Goal: Information Seeking & Learning: Learn about a topic

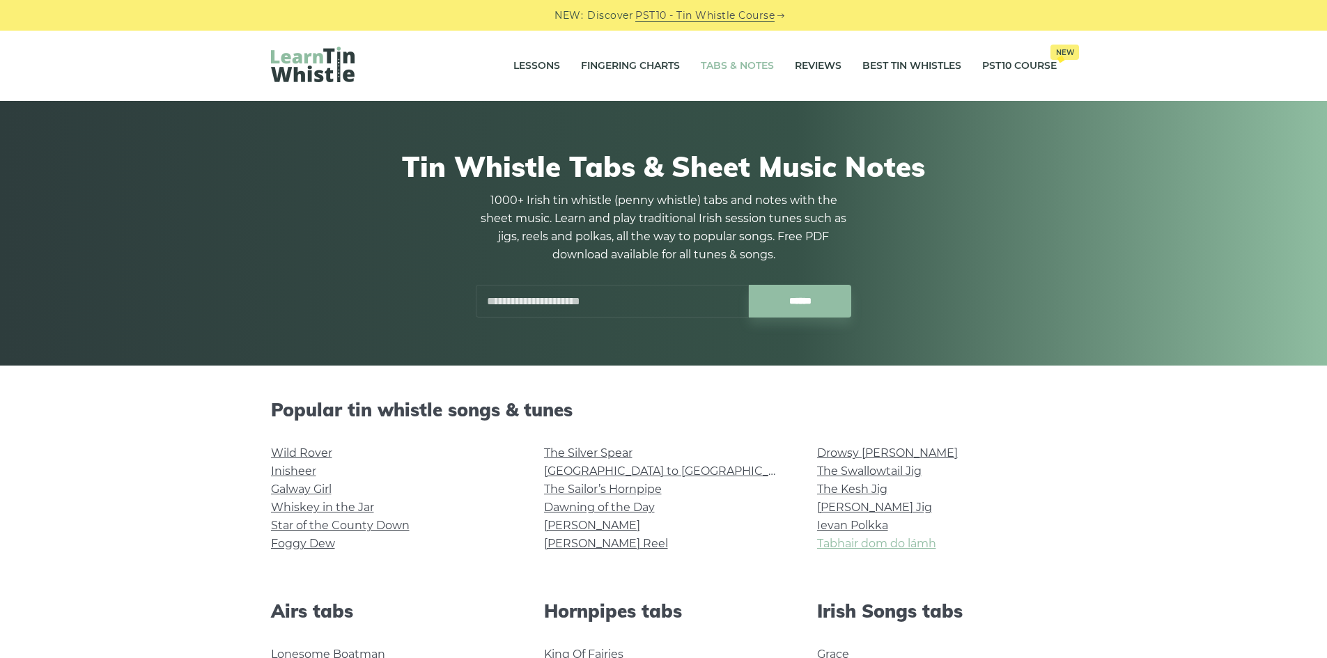
click at [917, 543] on link "Tabhair dom do lámh" at bounding box center [876, 543] width 119 height 13
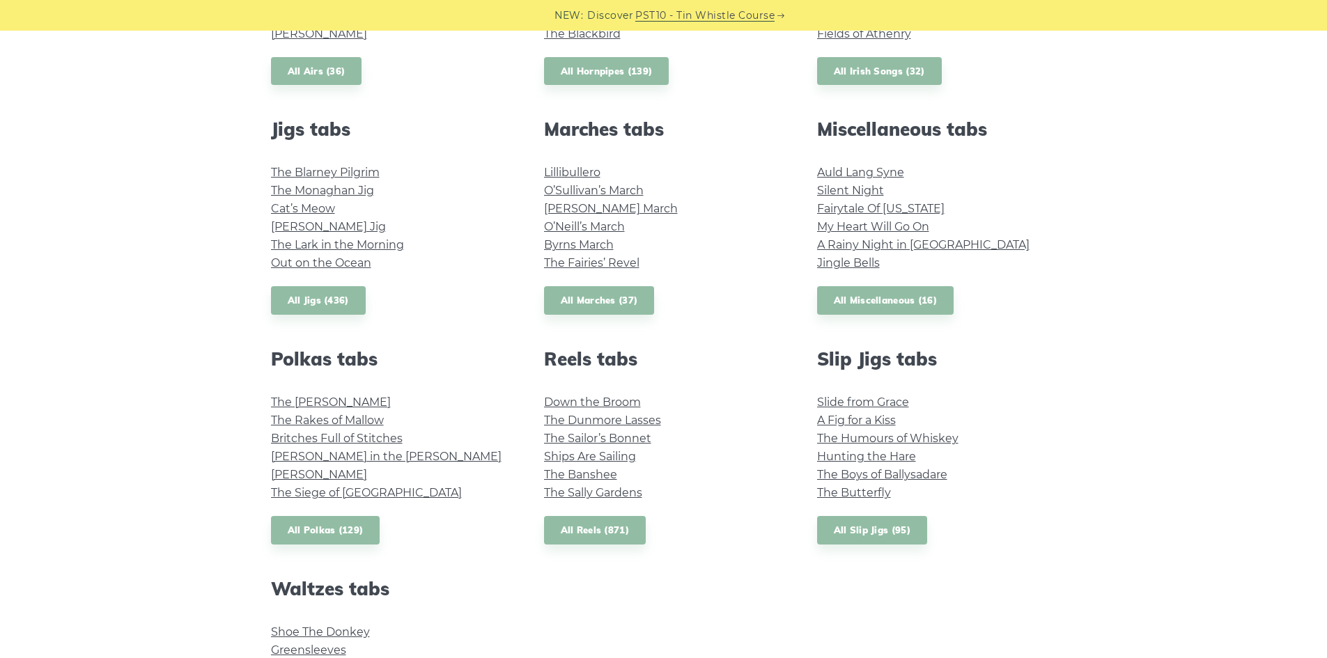
scroll to position [743, 0]
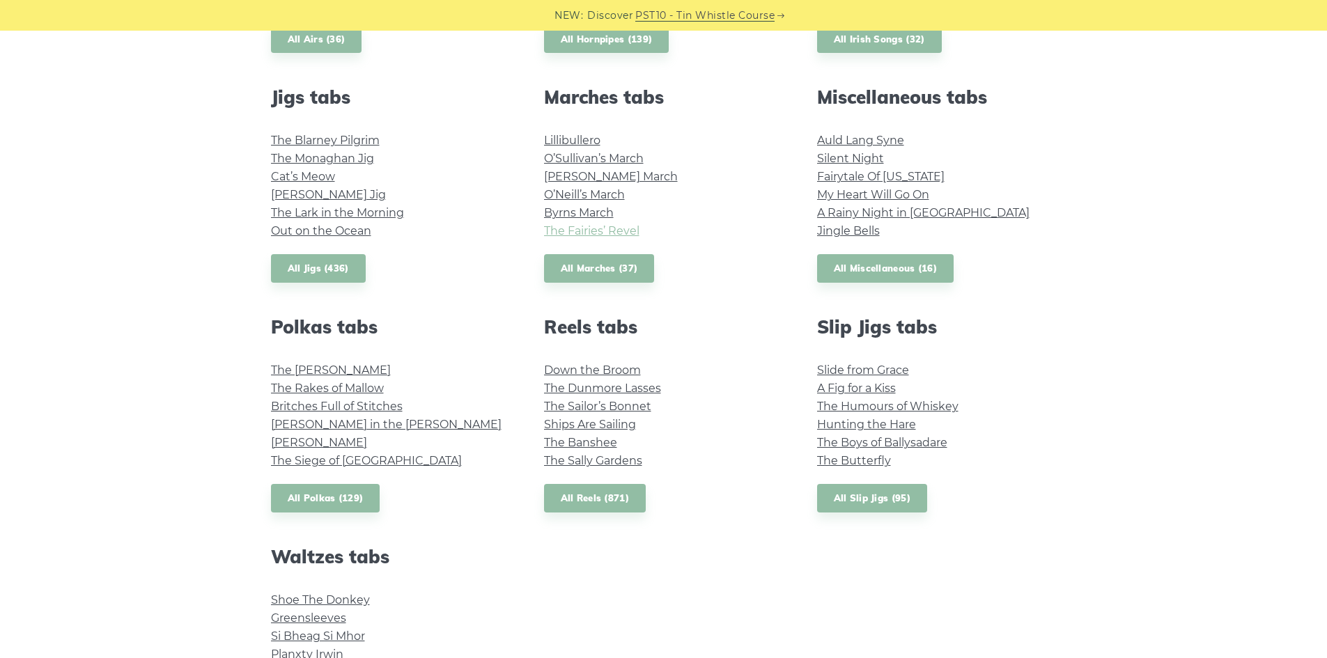
click at [573, 226] on link "The Fairies’ Revel" at bounding box center [591, 230] width 95 height 13
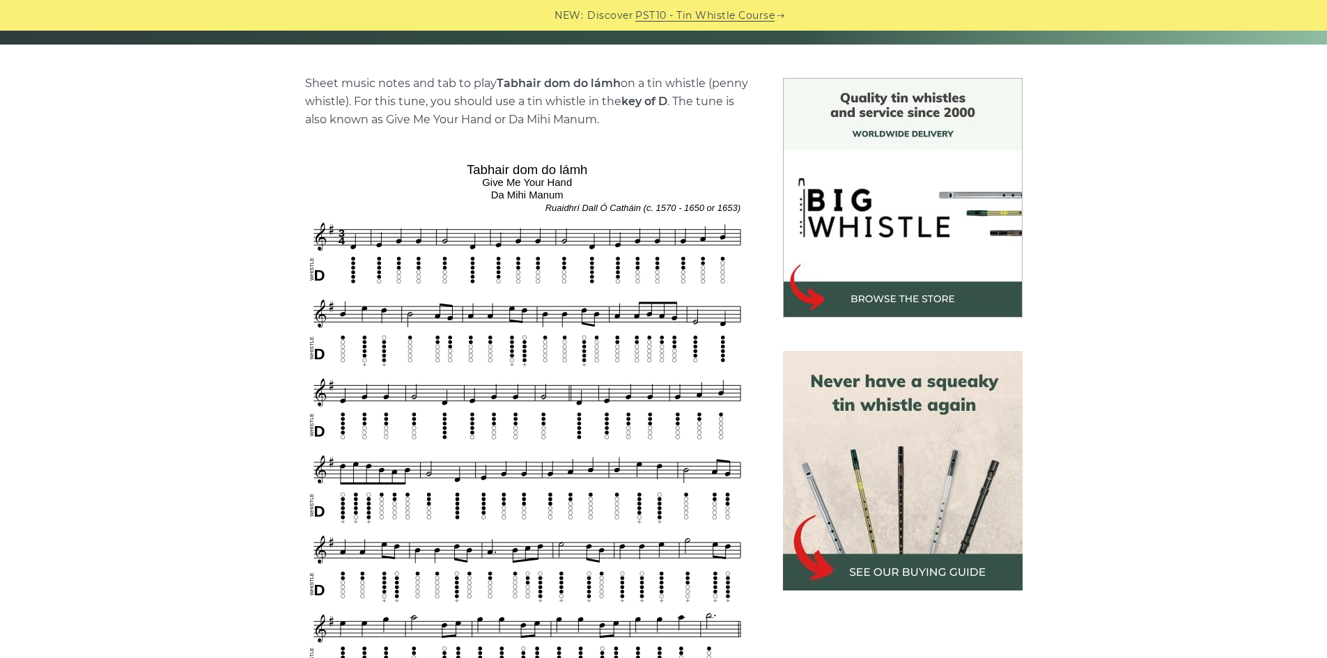
scroll to position [371, 0]
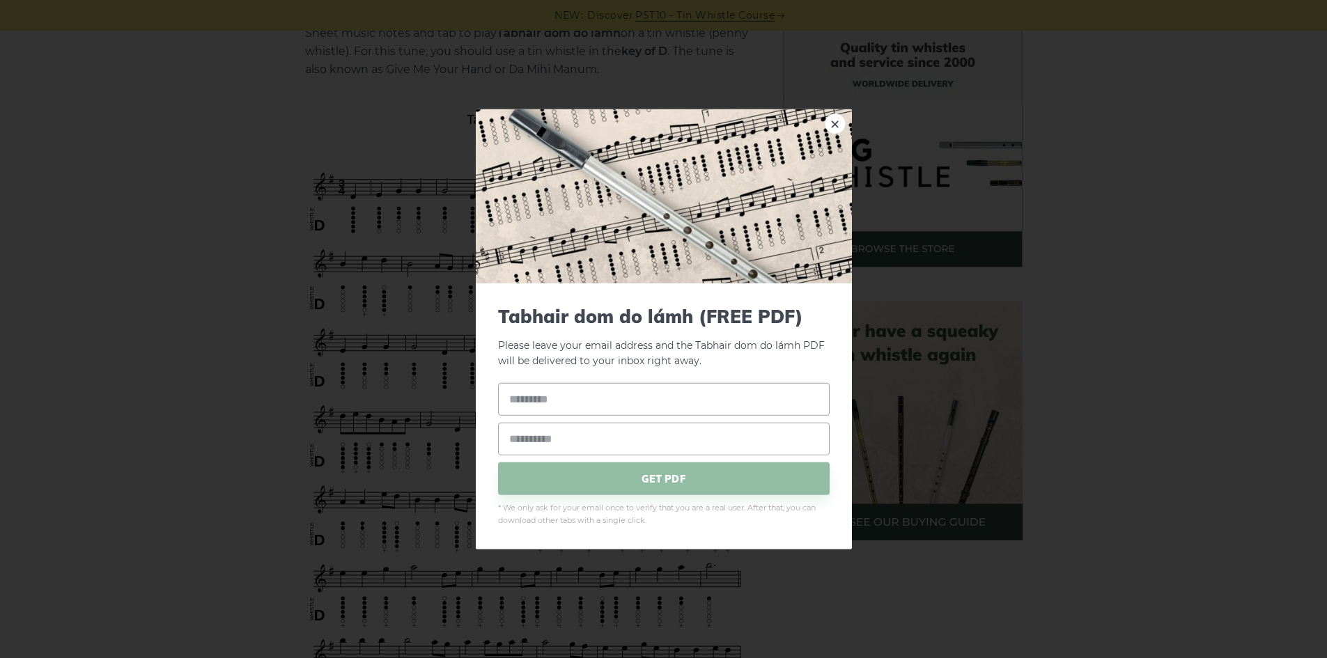
click at [417, 224] on div "× Tabhair dom do lámh (FREE PDF) Please leave your email address and the Tabhai…" at bounding box center [663, 329] width 1327 height 658
click at [843, 129] on link "×" at bounding box center [835, 123] width 21 height 21
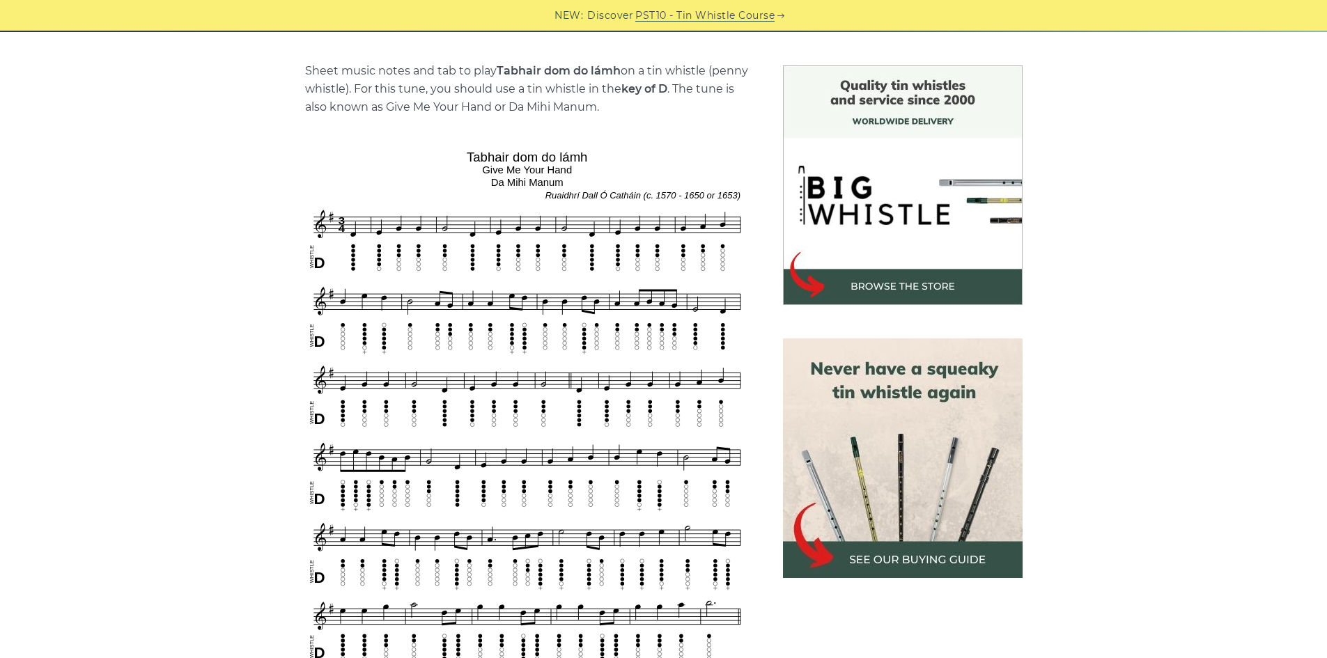
scroll to position [743, 0]
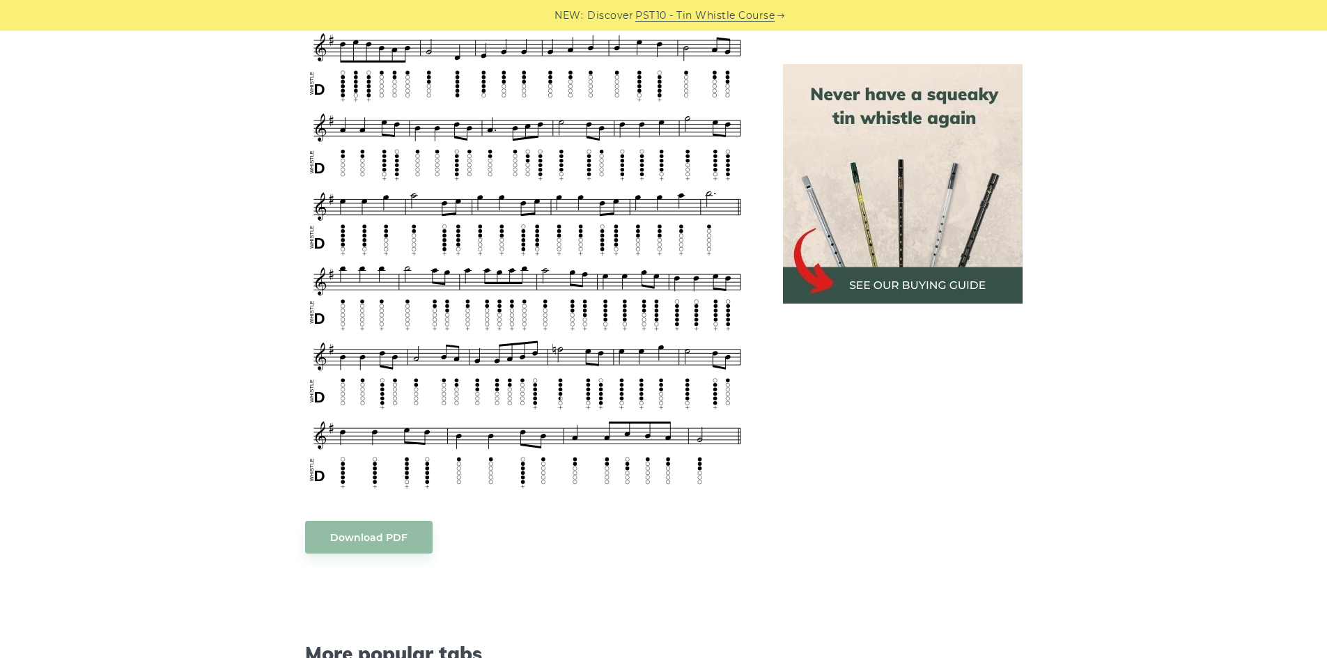
drag, startPoint x: 1160, startPoint y: 470, endPoint x: 896, endPoint y: 562, distance: 279.5
click at [897, 565] on aside at bounding box center [902, 327] width 273 height 1342
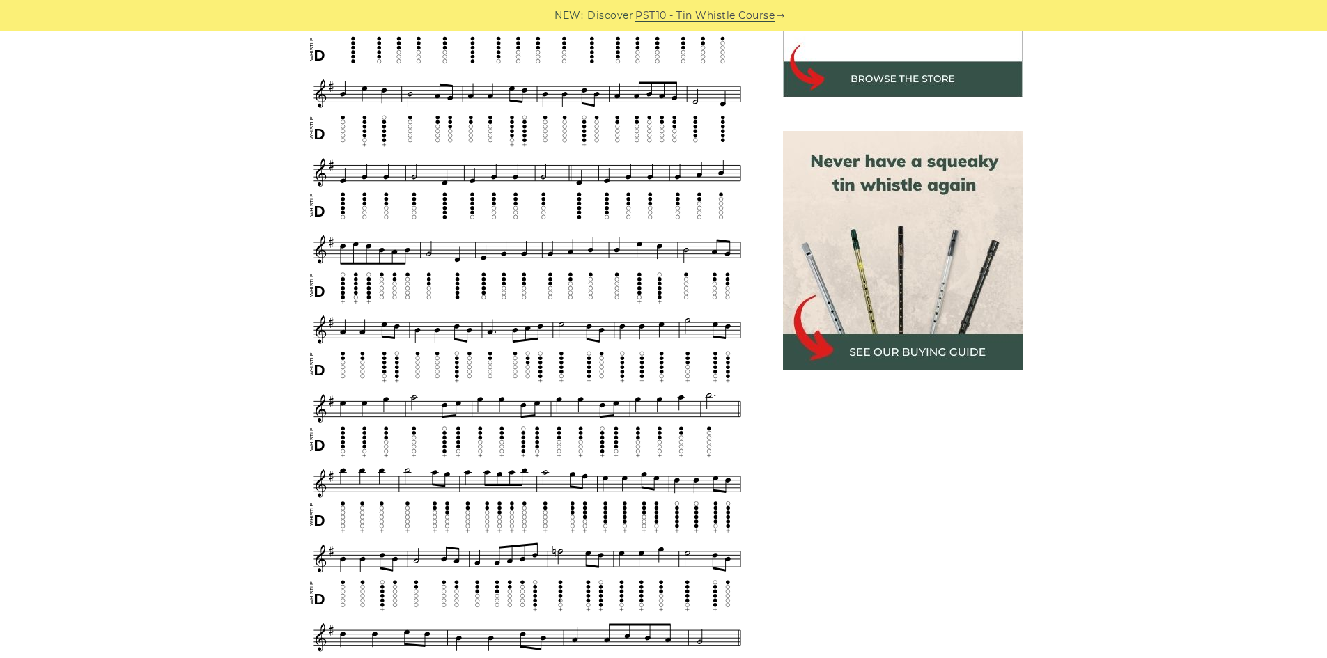
scroll to position [279, 0]
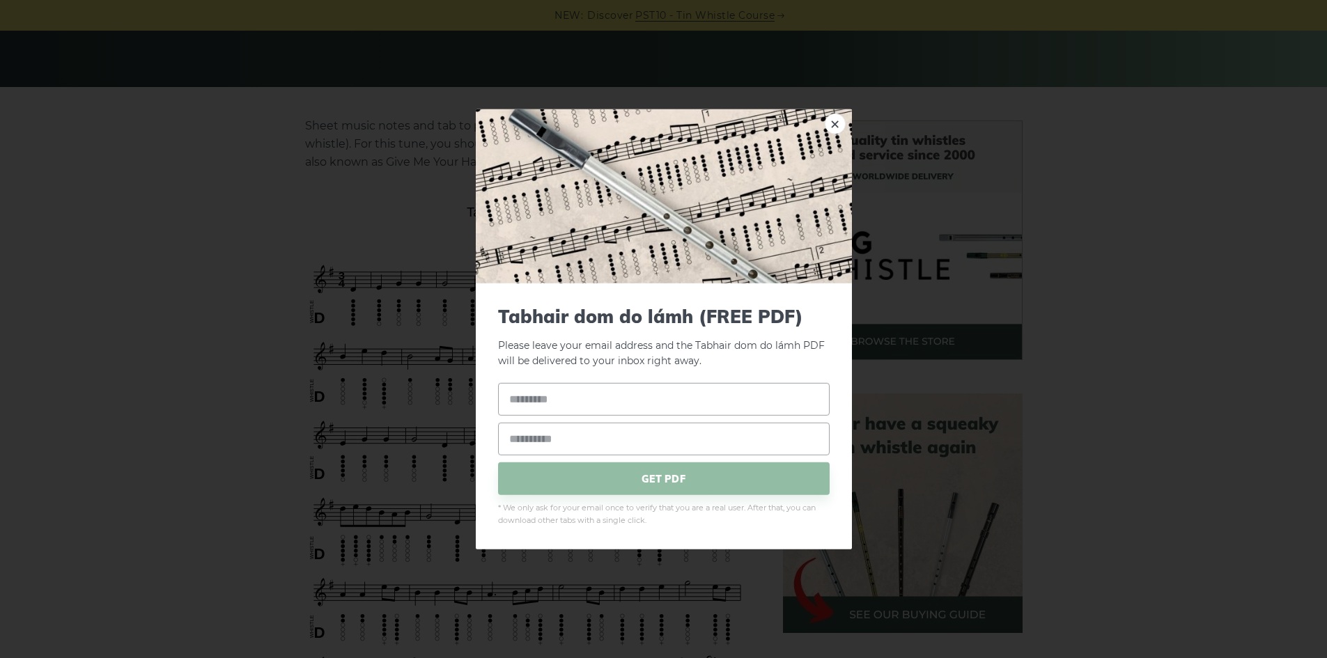
drag, startPoint x: 586, startPoint y: 211, endPoint x: 580, endPoint y: 216, distance: 7.4
click at [835, 123] on link "×" at bounding box center [835, 123] width 21 height 21
click at [837, 119] on link "×" at bounding box center [835, 123] width 21 height 21
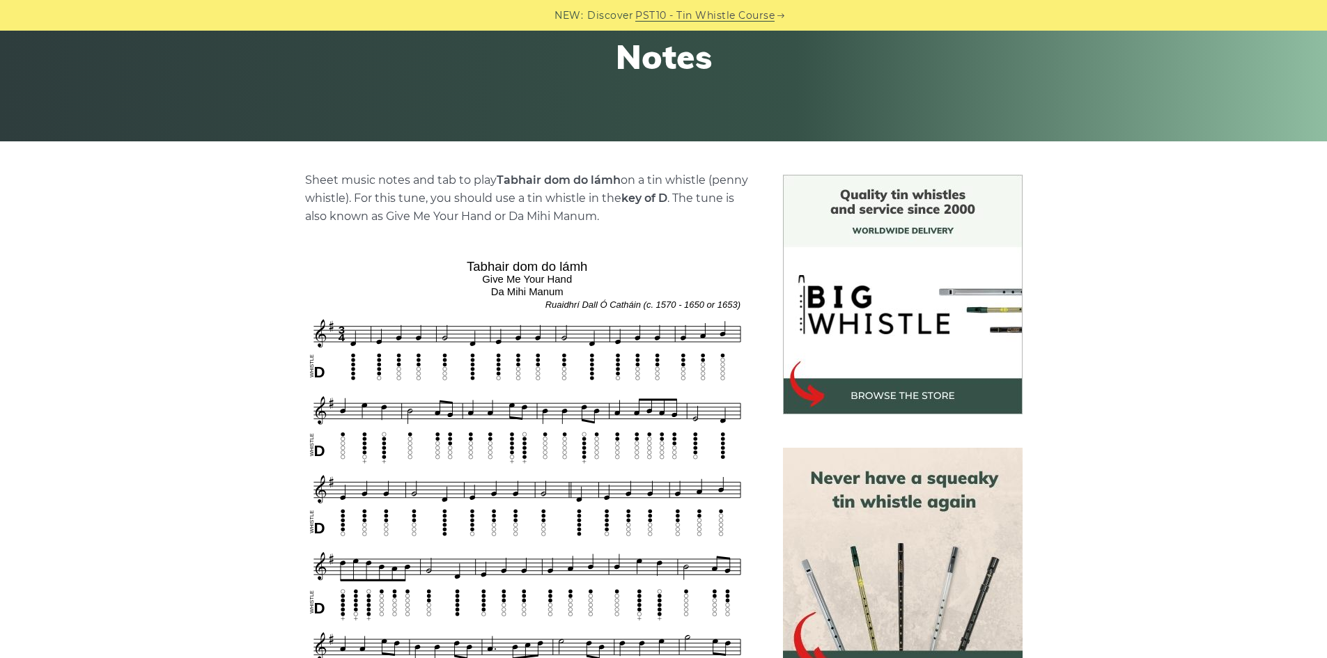
scroll to position [94, 0]
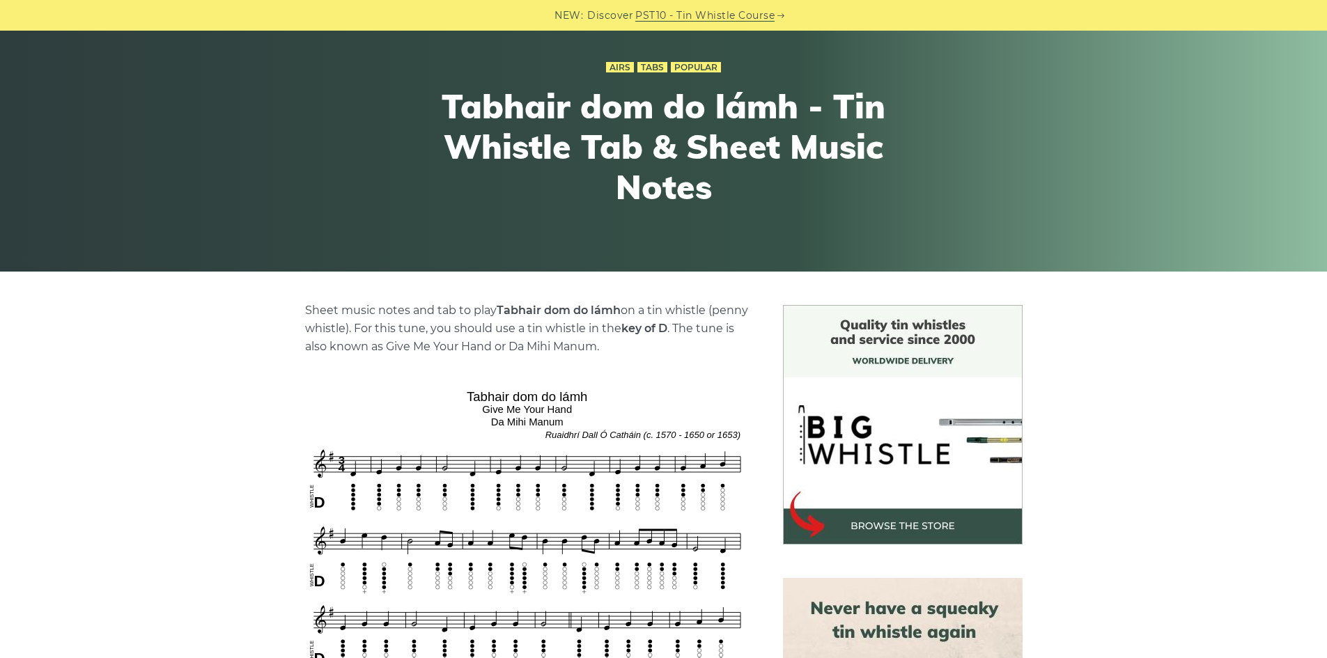
drag, startPoint x: 653, startPoint y: 120, endPoint x: 659, endPoint y: 126, distance: 8.9
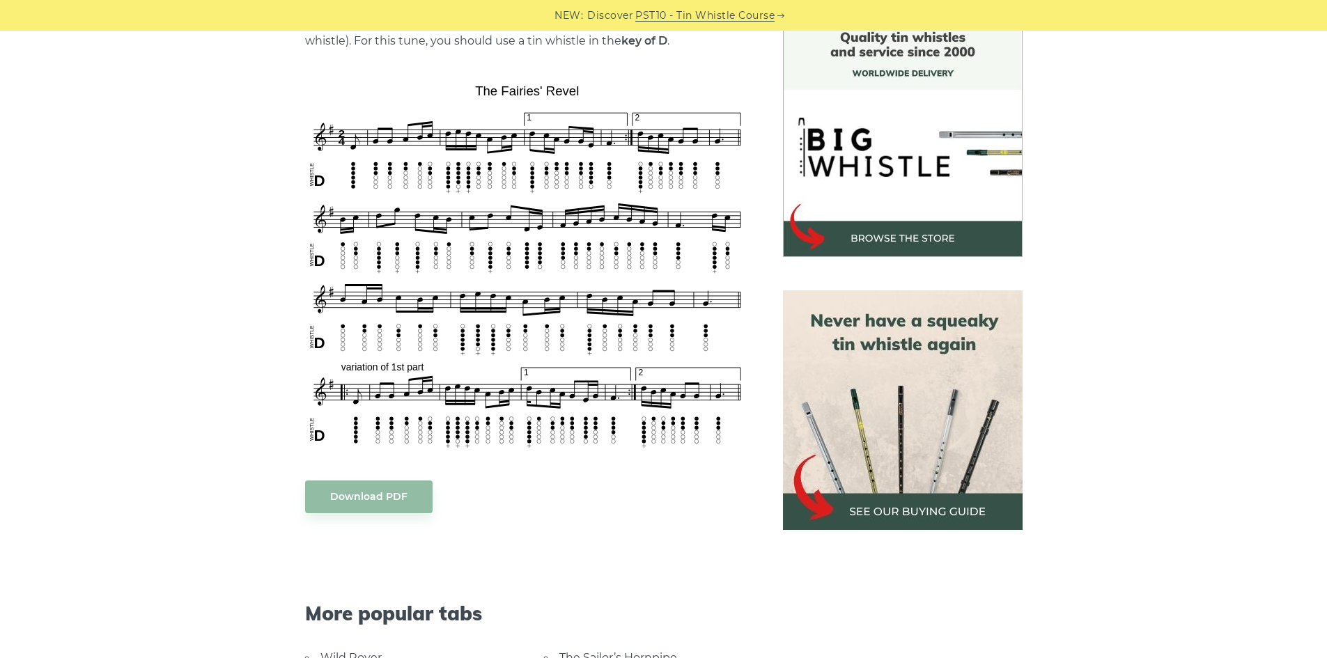
scroll to position [557, 0]
